Goal: Transaction & Acquisition: Purchase product/service

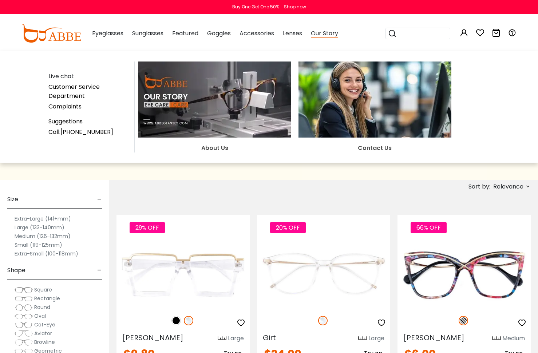
click at [327, 34] on span "Our Story" at bounding box center [324, 33] width 27 height 9
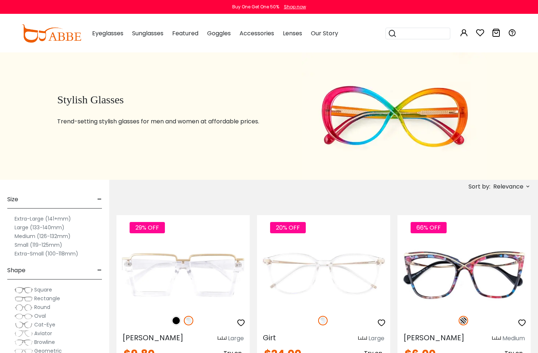
click at [328, 34] on span "Our Story" at bounding box center [324, 33] width 27 height 8
click at [336, 35] on div "Subscribe to our notifications for the latest news and updates. You can disable…" at bounding box center [269, 32] width 538 height 65
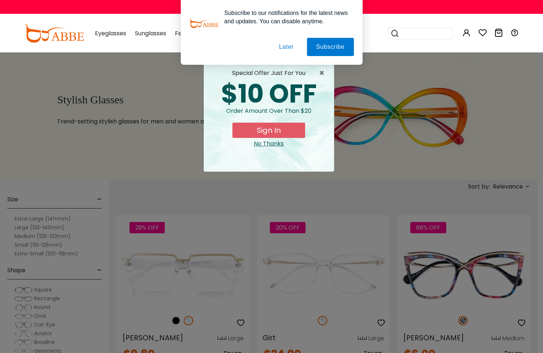
click at [392, 72] on div "× special offer just for you $10 OFF Order amount over than $20 Sign In No Than…" at bounding box center [271, 176] width 543 height 353
click at [0, 0] on button "Later" at bounding box center [0, 0] width 0 height 0
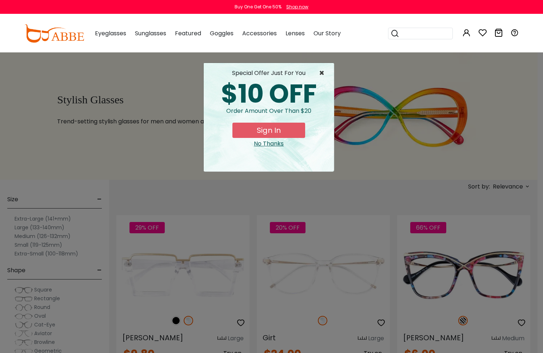
click at [320, 73] on span "×" at bounding box center [323, 73] width 9 height 9
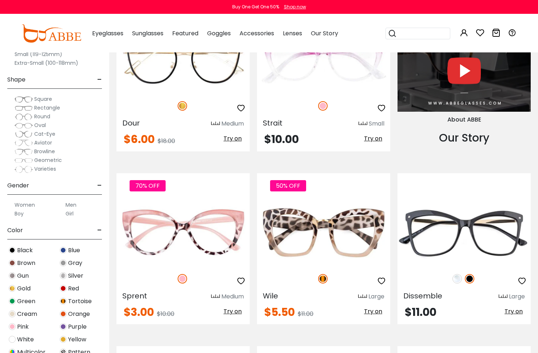
scroll to position [670, 0]
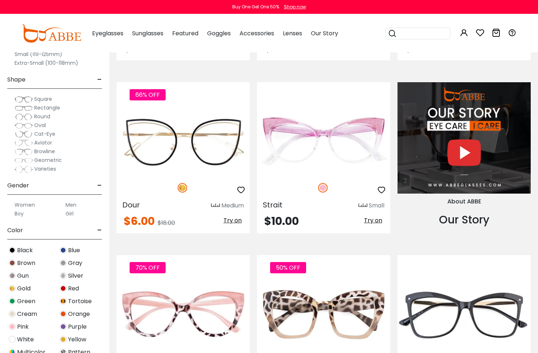
click at [25, 53] on label "Small (119-125mm)" at bounding box center [39, 54] width 48 height 9
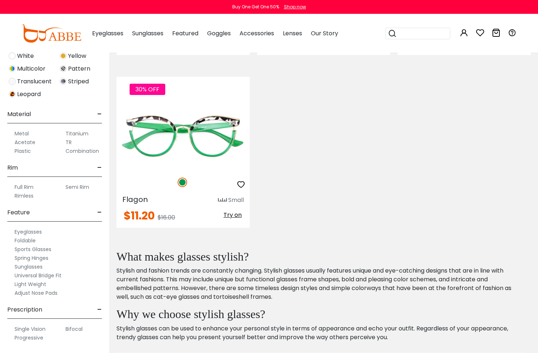
scroll to position [312, 0]
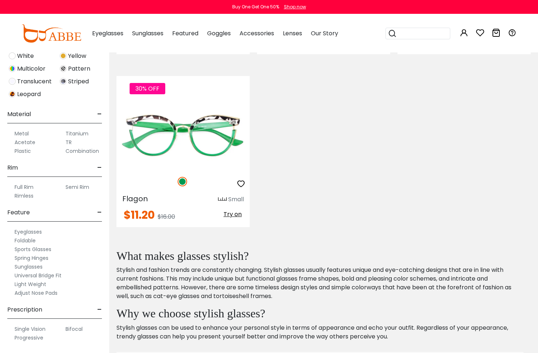
click at [28, 339] on label "Progressive" at bounding box center [29, 337] width 29 height 9
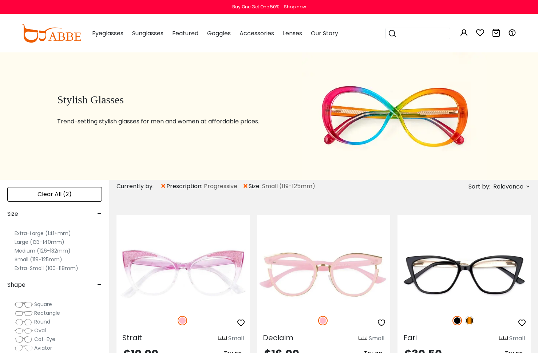
click at [25, 261] on label "Small (119-125mm)" at bounding box center [39, 259] width 48 height 9
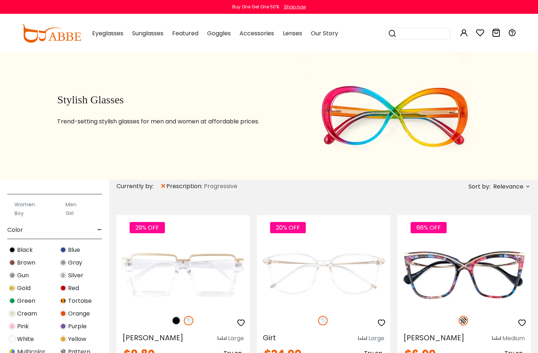
scroll to position [207, 0]
click at [26, 203] on label "Women" at bounding box center [25, 203] width 20 height 9
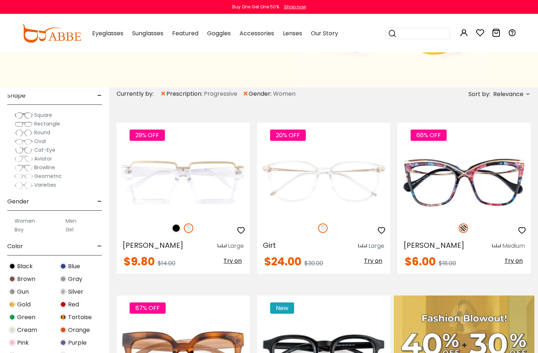
scroll to position [102, 0]
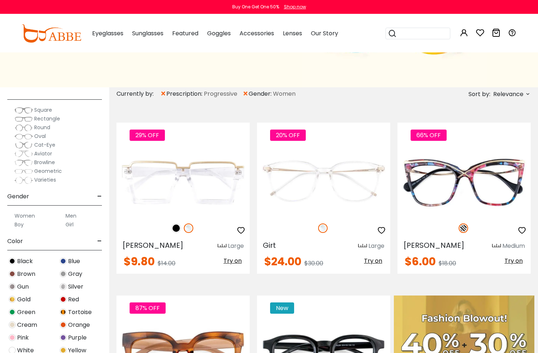
click at [21, 262] on span "Black" at bounding box center [25, 261] width 16 height 9
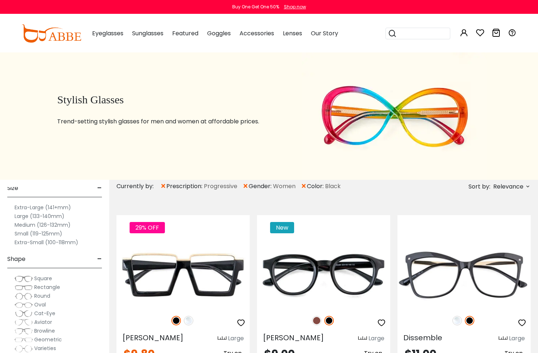
scroll to position [199, 0]
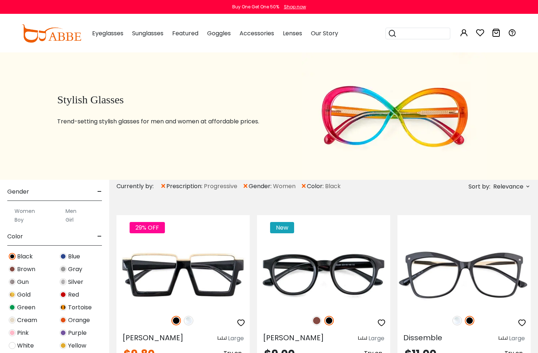
click at [28, 269] on span "Brown" at bounding box center [26, 269] width 18 height 9
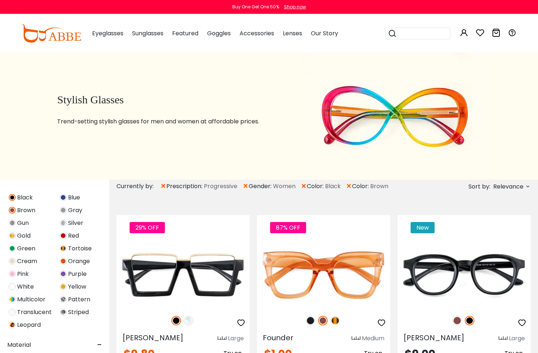
scroll to position [259, 0]
click at [83, 249] on span "Tortoise" at bounding box center [80, 247] width 24 height 9
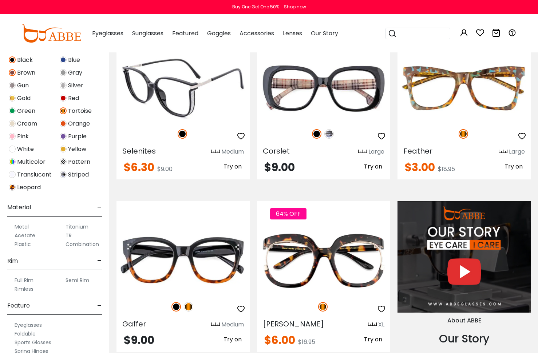
scroll to position [585, 0]
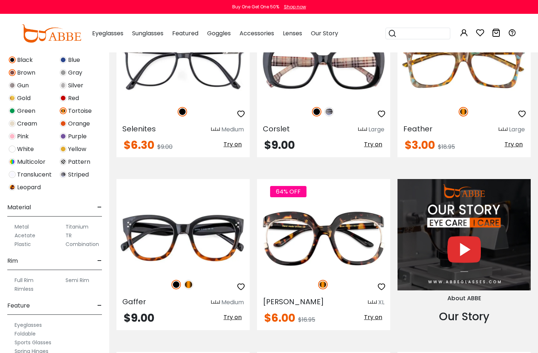
click at [23, 227] on label "Metal" at bounding box center [22, 226] width 14 height 9
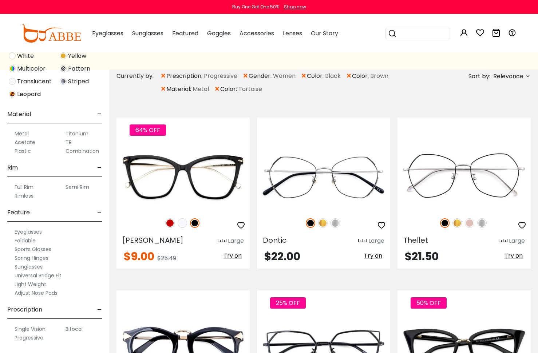
scroll to position [230, 0]
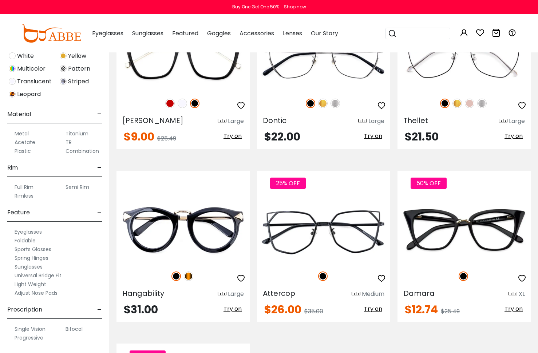
click at [49, 294] on label "Adjust Nose Pads" at bounding box center [36, 293] width 43 height 9
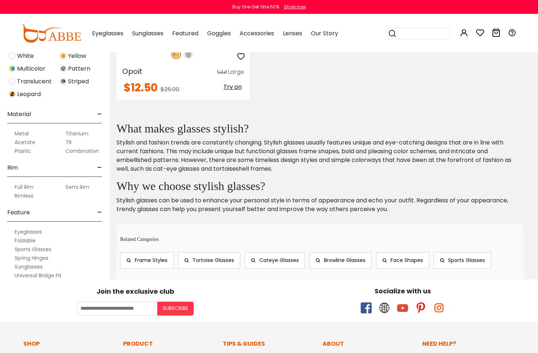
scroll to position [263, 0]
